Goal: Check status: Check status

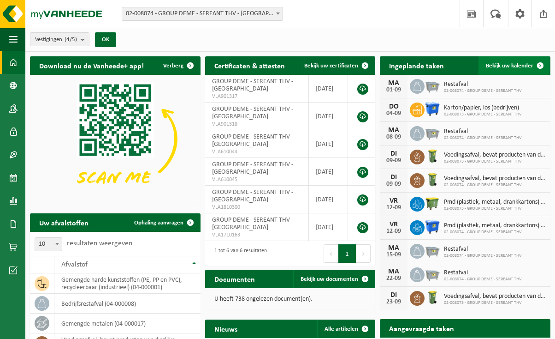
click at [510, 63] on span "Bekijk uw kalender" at bounding box center [510, 66] width 48 height 6
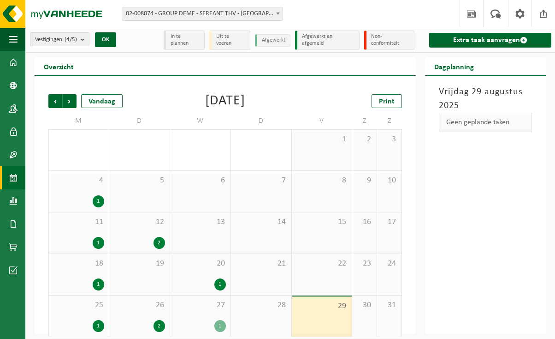
scroll to position [7, 0]
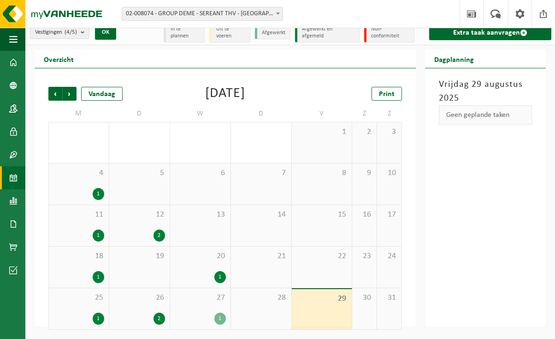
click at [216, 318] on div "1" at bounding box center [221, 318] width 12 height 12
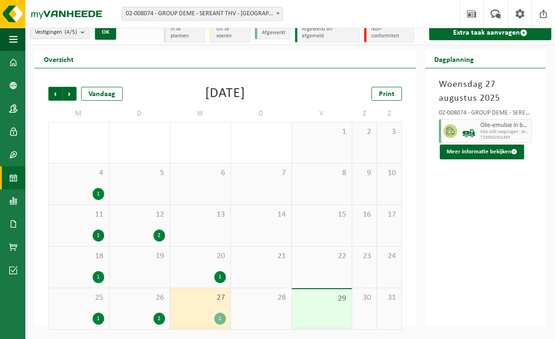
click at [160, 318] on div "2" at bounding box center [160, 318] width 12 height 12
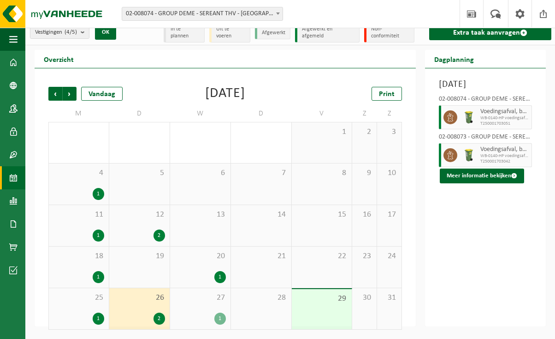
click at [218, 318] on div "1" at bounding box center [221, 318] width 12 height 12
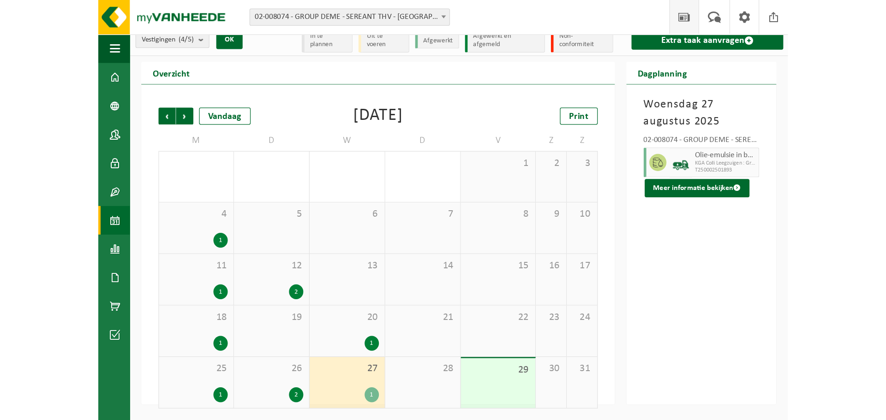
scroll to position [0, 0]
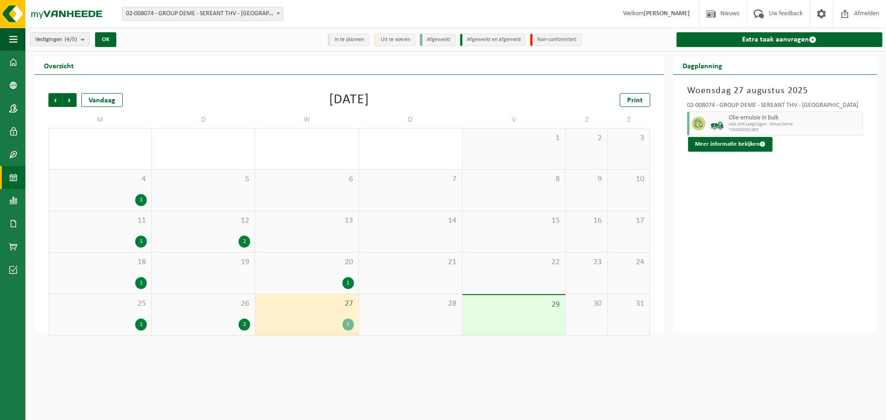
click at [444, 34] on li "Afgewerkt" at bounding box center [438, 40] width 36 height 12
click at [444, 41] on li "Afgewerkt" at bounding box center [438, 40] width 36 height 12
click at [436, 42] on li "Afgewerkt" at bounding box center [438, 40] width 36 height 12
click at [430, 40] on li "Afgewerkt" at bounding box center [438, 40] width 36 height 12
click at [139, 281] on div "1" at bounding box center [141, 283] width 12 height 12
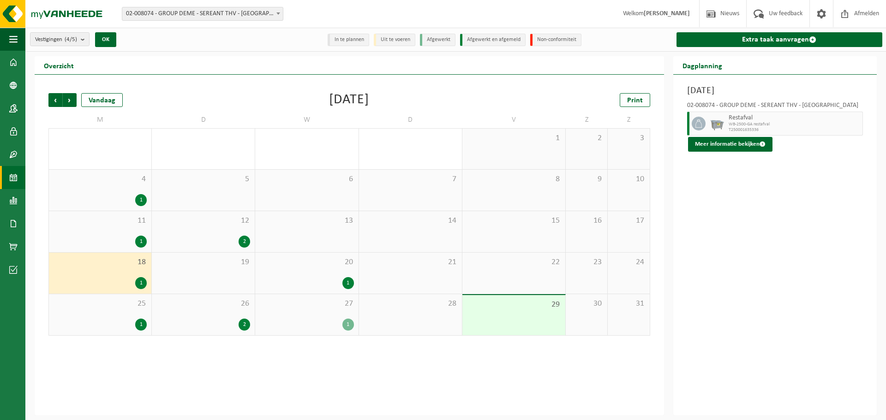
click at [347, 282] on div "1" at bounding box center [348, 283] width 12 height 12
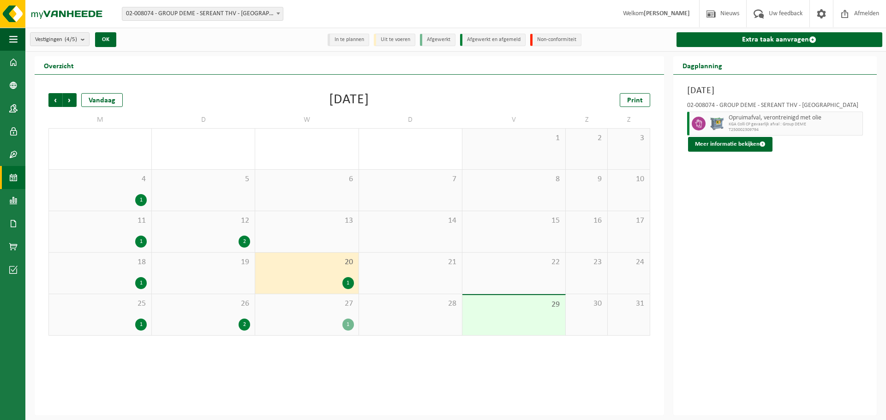
click at [241, 322] on div "2" at bounding box center [245, 325] width 12 height 12
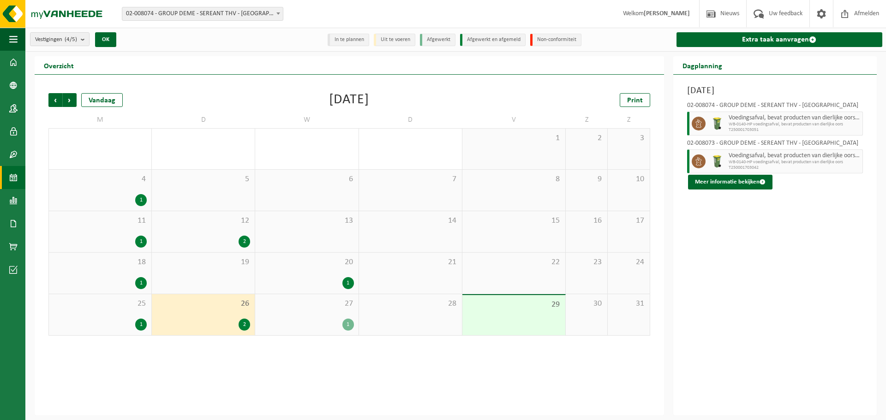
click at [135, 323] on div "1" at bounding box center [100, 325] width 93 height 12
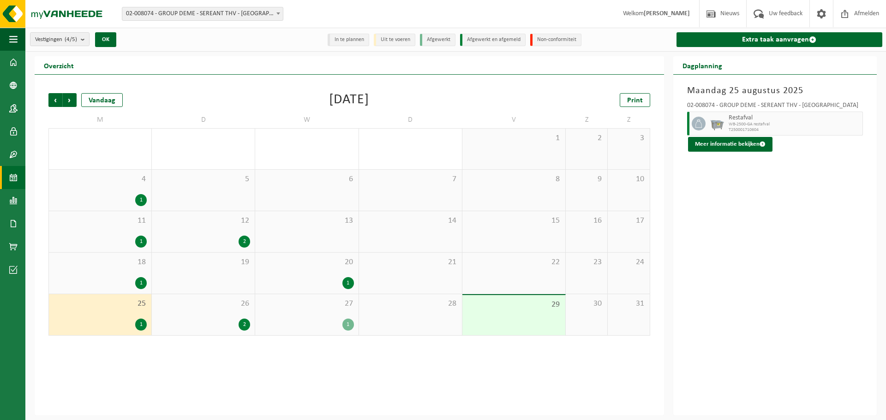
click at [350, 281] on div "1" at bounding box center [348, 283] width 12 height 12
